Goal: Navigation & Orientation: Find specific page/section

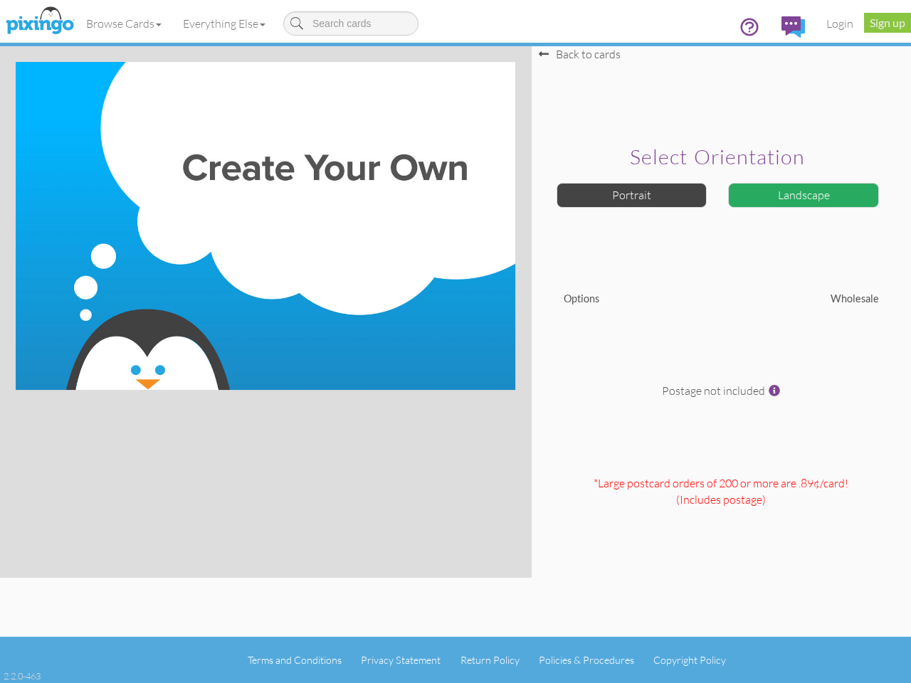
click at [455, 342] on img at bounding box center [266, 226] width 500 height 328
click at [125, 23] on link "Browse Cards" at bounding box center [123, 24] width 97 height 36
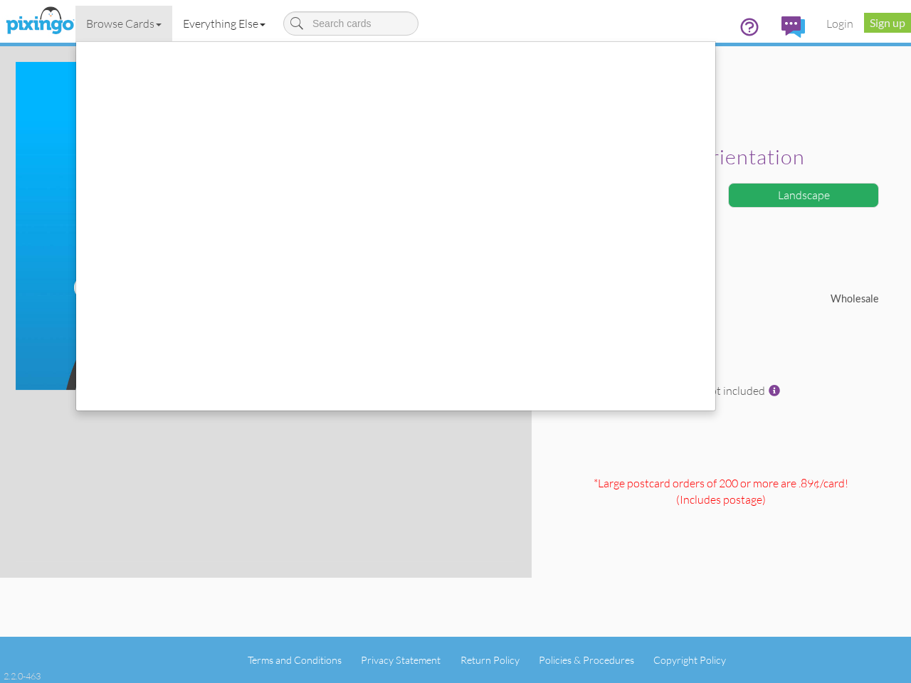
click at [227, 23] on link "Everything Else" at bounding box center [224, 24] width 104 height 36
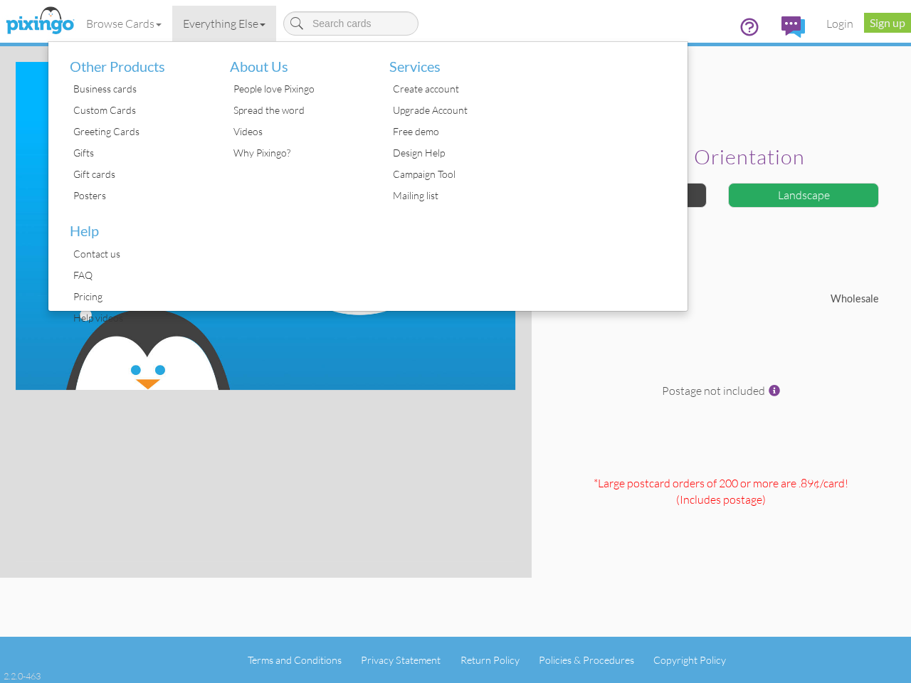
click at [632, 195] on div at bounding box center [608, 176] width 160 height 269
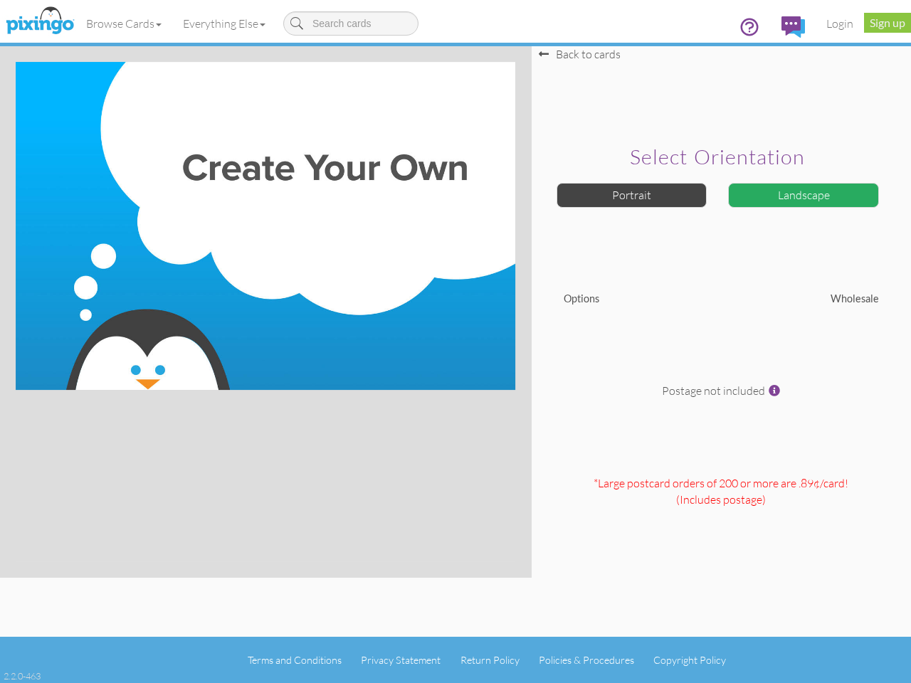
click at [803, 195] on div "Landscape" at bounding box center [803, 195] width 151 height 25
click at [774, 391] on span at bounding box center [774, 390] width 11 height 11
